Goal: Task Accomplishment & Management: Use online tool/utility

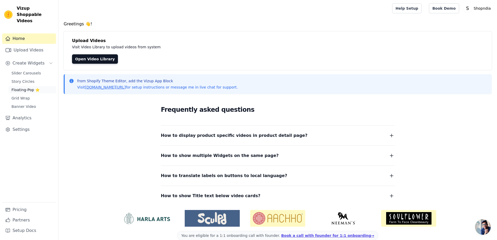
click at [35, 87] on span "Floating-Pop ⭐" at bounding box center [25, 89] width 28 height 5
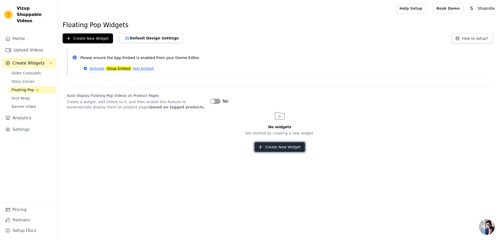
click at [268, 144] on button "Create New Widget" at bounding box center [279, 147] width 50 height 10
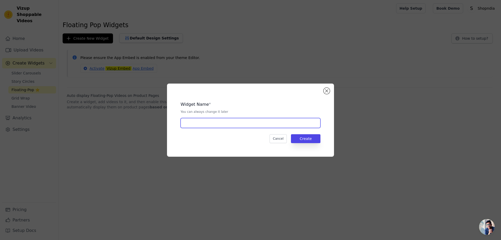
click at [241, 124] on input "text" at bounding box center [251, 123] width 140 height 10
type input "Intro"
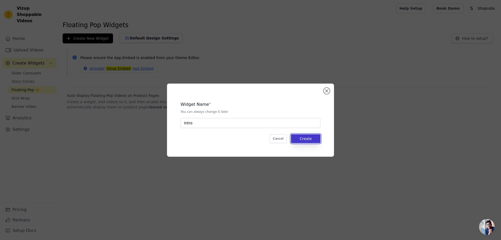
click at [305, 141] on button "Create" at bounding box center [305, 138] width 29 height 9
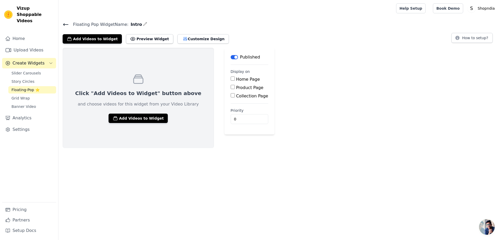
click at [231, 80] on input "Home Page" at bounding box center [233, 78] width 4 height 4
checkbox input "true"
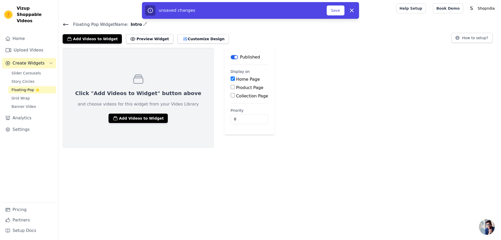
click at [231, 89] on div "Product Page" at bounding box center [250, 88] width 38 height 6
click at [231, 85] on div "Product Page" at bounding box center [250, 88] width 38 height 6
click at [231, 87] on input "Product Page" at bounding box center [233, 87] width 4 height 4
checkbox input "true"
click at [231, 109] on input "Collection Page" at bounding box center [233, 110] width 4 height 4
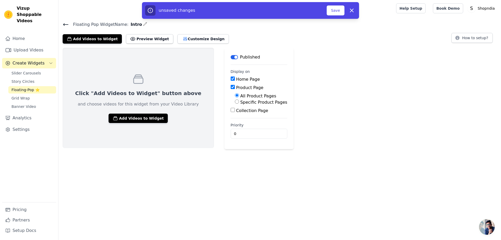
checkbox input "true"
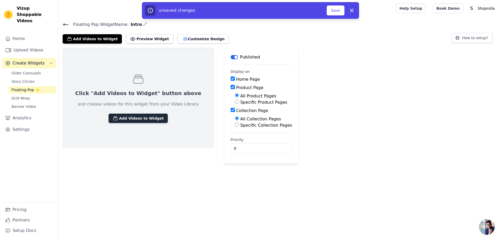
click at [129, 116] on button "Add Videos to Widget" at bounding box center [138, 118] width 59 height 9
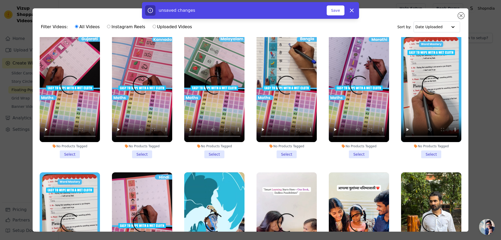
scroll to position [522, 0]
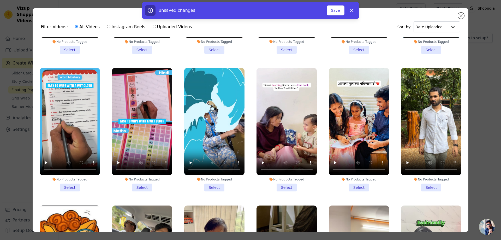
click at [137, 177] on li "No Products Tagged Select" at bounding box center [142, 129] width 60 height 123
click at [0, 0] on input "No Products Tagged Select" at bounding box center [0, 0] width 0 height 0
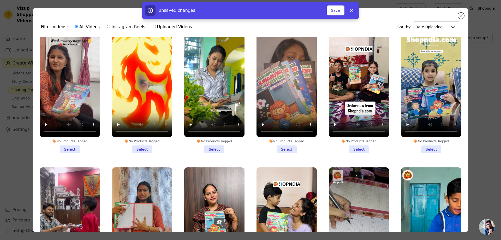
scroll to position [626, 0]
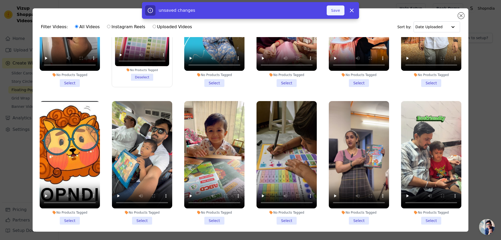
click at [334, 10] on button "Save" at bounding box center [336, 10] width 18 height 10
click at [325, 9] on button "Add To Widget" at bounding box center [327, 10] width 35 height 10
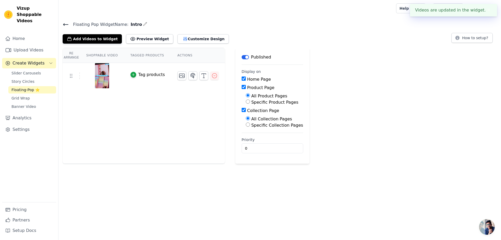
click at [251, 102] on label "Specific Product Pages" at bounding box center [274, 102] width 47 height 5
click at [246, 102] on input "Specific Product Pages" at bounding box center [248, 101] width 4 height 4
radio input "true"
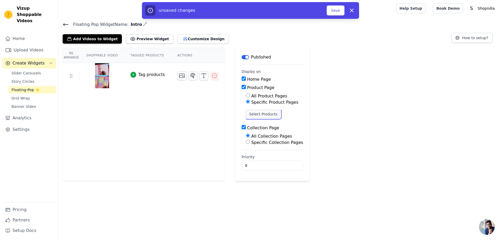
click at [246, 115] on button "Select Products" at bounding box center [263, 114] width 35 height 9
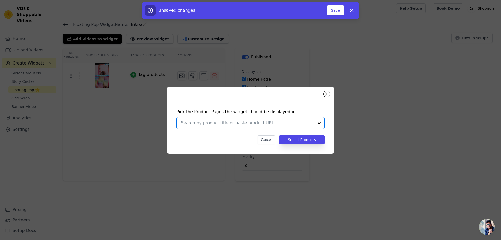
click at [237, 120] on input "text" at bounding box center [247, 123] width 133 height 6
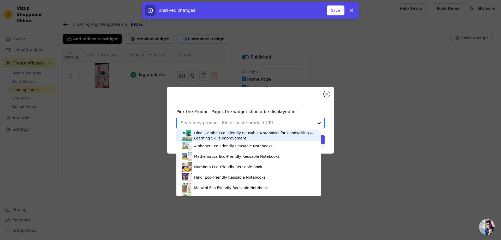
click at [236, 120] on input "text" at bounding box center [247, 123] width 133 height 6
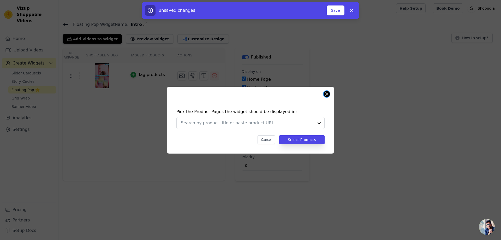
click at [327, 96] on button "Close modal" at bounding box center [327, 94] width 6 height 6
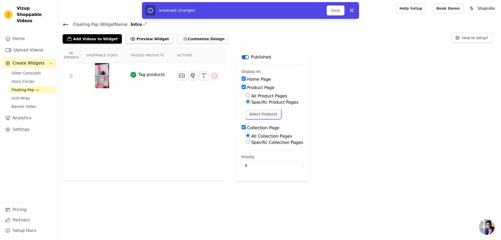
click at [251, 111] on button "Select Products" at bounding box center [263, 114] width 35 height 9
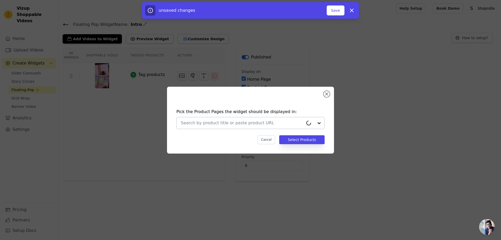
click at [236, 121] on input "text" at bounding box center [242, 123] width 123 height 6
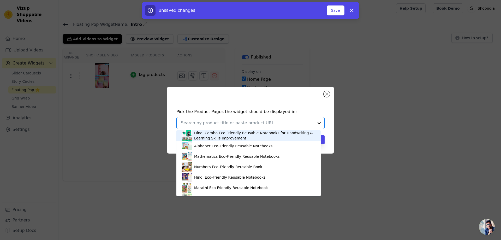
click at [236, 121] on input "text" at bounding box center [247, 123] width 133 height 6
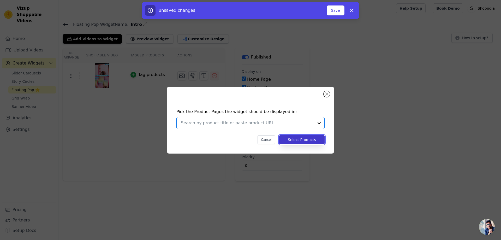
click at [308, 142] on button "Select Products" at bounding box center [301, 139] width 45 height 9
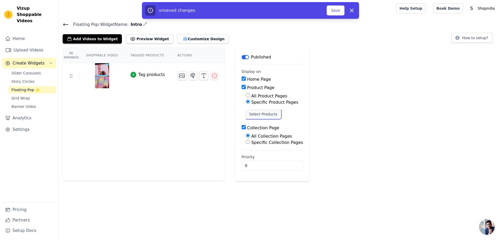
click at [246, 114] on button "Select Products" at bounding box center [263, 114] width 35 height 9
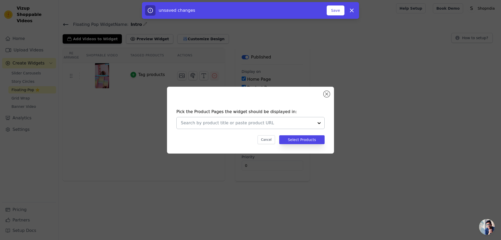
click at [235, 126] on div at bounding box center [247, 122] width 133 height 11
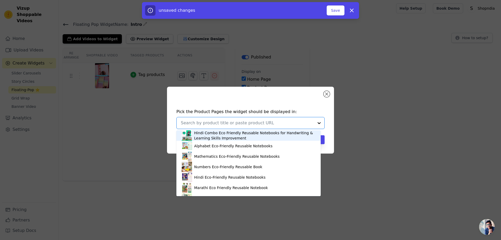
drag, startPoint x: 231, startPoint y: 132, endPoint x: 229, endPoint y: 138, distance: 6.2
click at [231, 132] on div "Hindi Combo Eco Friendly Reusable Notebooks for Handwriting & Learning Skills I…" at bounding box center [254, 135] width 121 height 10
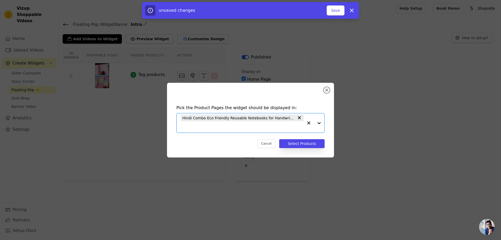
click at [231, 128] on input "text" at bounding box center [242, 127] width 123 height 6
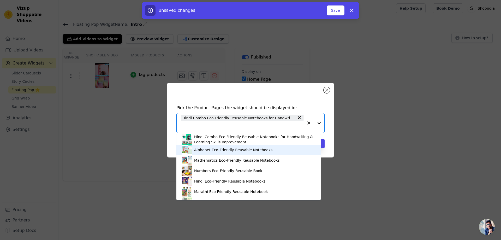
click at [215, 147] on div "Alphabet Eco-Friendly Reusable Notebooks" at bounding box center [233, 149] width 78 height 5
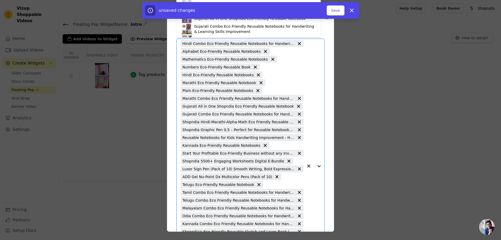
scroll to position [31, 0]
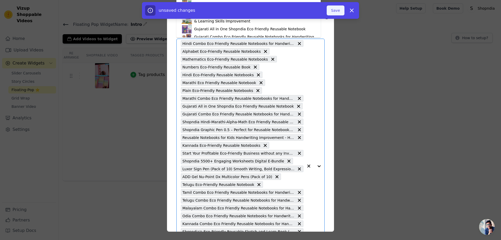
click at [337, 11] on button "Save" at bounding box center [336, 10] width 18 height 10
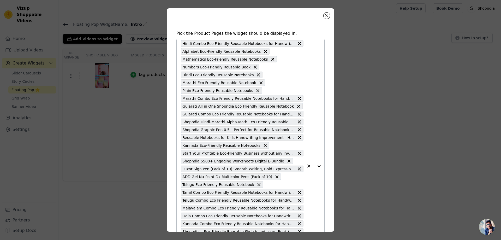
scroll to position [86, 0]
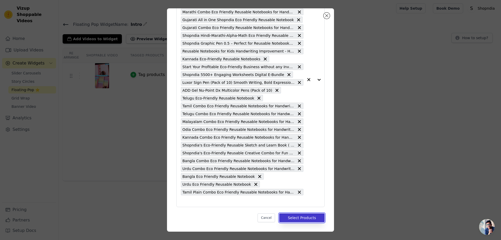
click at [303, 215] on button "Select Products" at bounding box center [301, 217] width 45 height 9
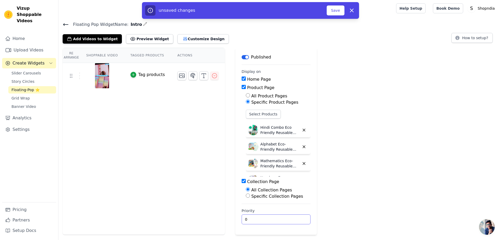
click at [261, 221] on input "0" at bounding box center [276, 219] width 69 height 10
drag, startPoint x: 259, startPoint y: 216, endPoint x: 208, endPoint y: 221, distance: 51.7
click at [208, 221] on div "Re Arrange Shoppable Video Tagged Products Actions Tag products Save Videos In …" at bounding box center [279, 141] width 443 height 187
type input "1"
click at [343, 158] on div "Re Arrange Shoppable Video Tagged Products Actions Tag products Save Videos In …" at bounding box center [279, 141] width 443 height 187
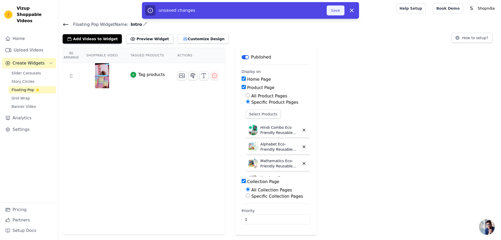
click at [333, 10] on button "Save" at bounding box center [336, 10] width 18 height 10
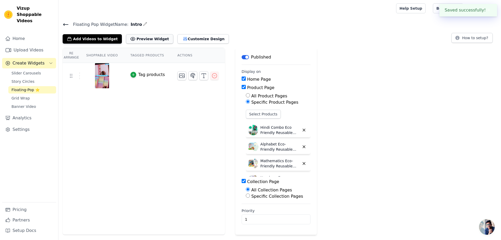
click at [140, 36] on button "Preview Widget" at bounding box center [149, 38] width 47 height 9
click at [66, 25] on icon at bounding box center [65, 24] width 5 height 2
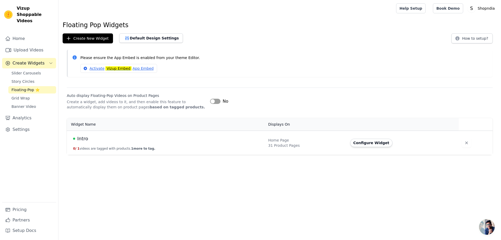
click at [220, 101] on button "Label" at bounding box center [215, 101] width 10 height 5
click at [98, 69] on link "Activate Vizup Embed App Embed" at bounding box center [118, 68] width 77 height 9
